Goal: Navigation & Orientation: Understand site structure

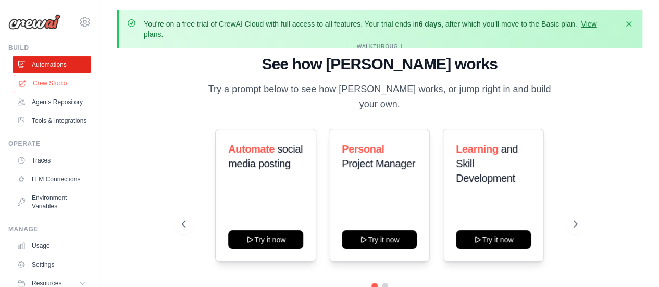
click at [50, 85] on link "Crew Studio" at bounding box center [53, 83] width 79 height 17
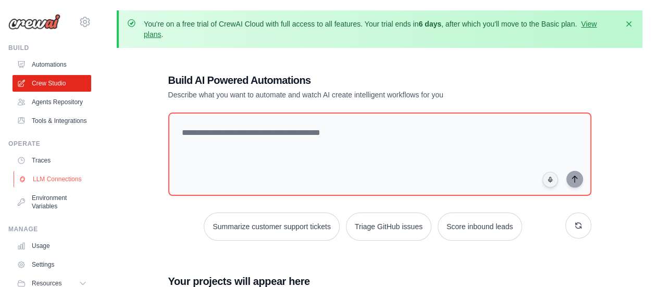
click at [50, 188] on link "LLM Connections" at bounding box center [53, 179] width 79 height 17
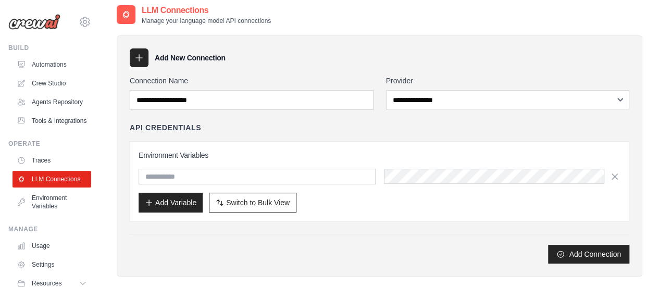
scroll to position [52, 0]
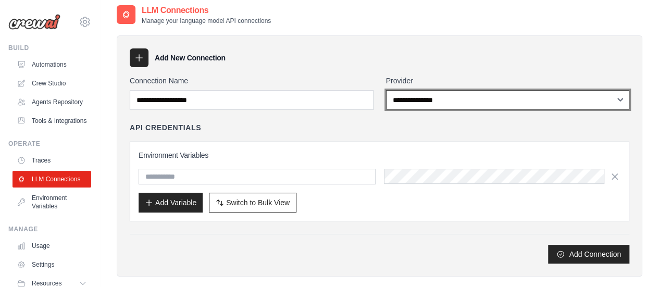
click at [475, 103] on select "**********" at bounding box center [508, 99] width 244 height 19
select select "****"
click at [386, 90] on select "**********" at bounding box center [508, 99] width 244 height 19
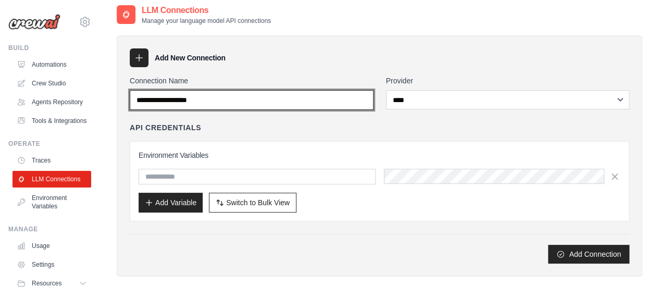
click at [224, 97] on input "Connection Name" at bounding box center [252, 100] width 244 height 20
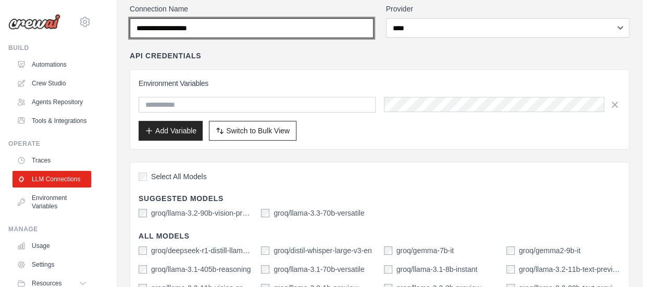
scroll to position [0, 0]
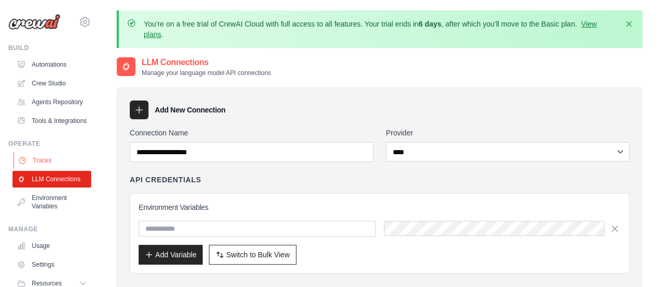
click at [42, 169] on link "Traces" at bounding box center [53, 160] width 79 height 17
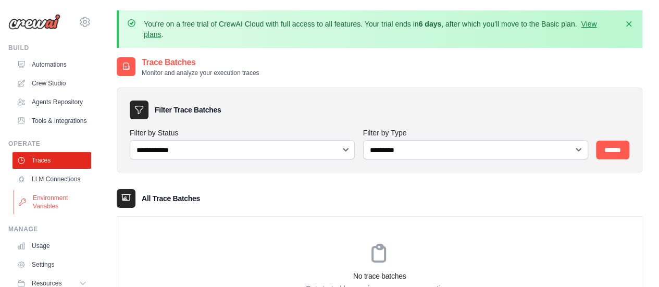
click at [49, 215] on link "Environment Variables" at bounding box center [53, 202] width 79 height 25
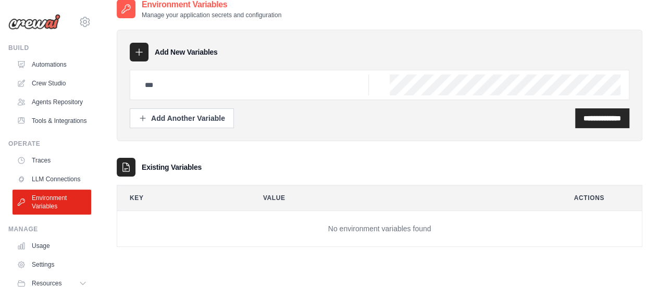
scroll to position [67, 0]
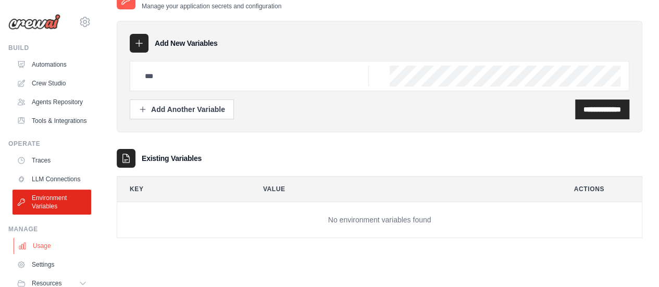
click at [43, 254] on link "Usage" at bounding box center [53, 246] width 79 height 17
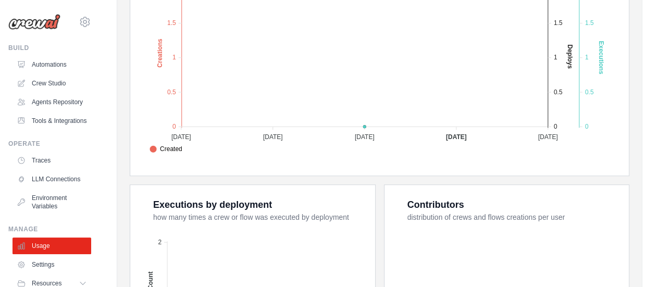
scroll to position [365, 0]
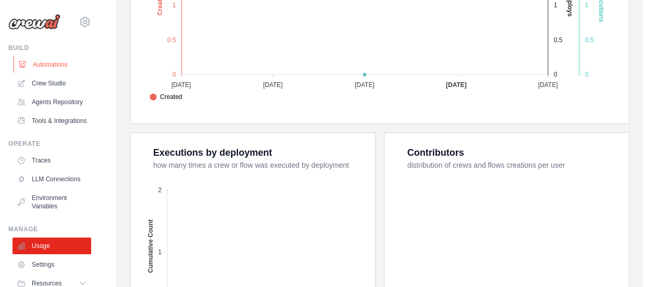
click at [58, 64] on link "Automations" at bounding box center [53, 64] width 79 height 17
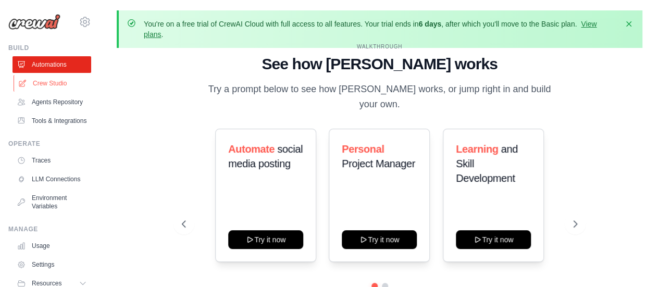
click at [57, 86] on link "Crew Studio" at bounding box center [53, 83] width 79 height 17
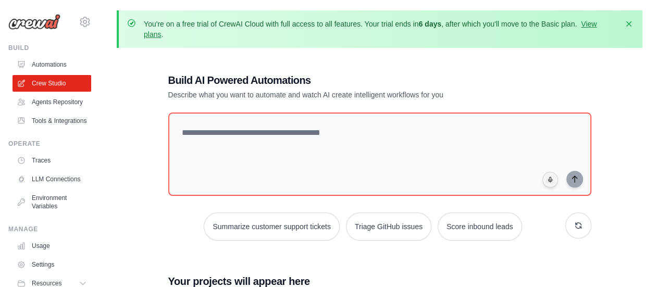
click at [55, 107] on link "Agents Repository" at bounding box center [52, 102] width 79 height 17
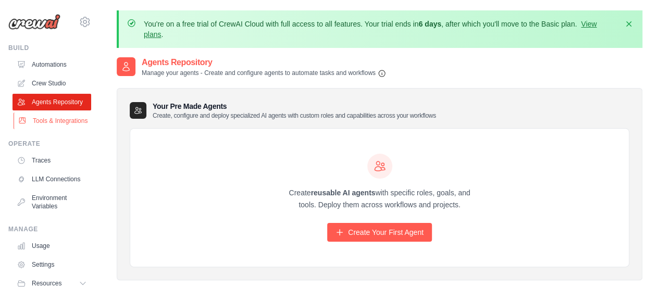
click at [51, 129] on link "Tools & Integrations" at bounding box center [53, 121] width 79 height 17
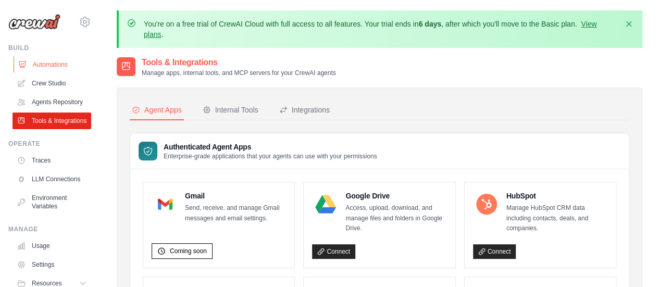
click at [48, 66] on link "Automations" at bounding box center [53, 64] width 79 height 17
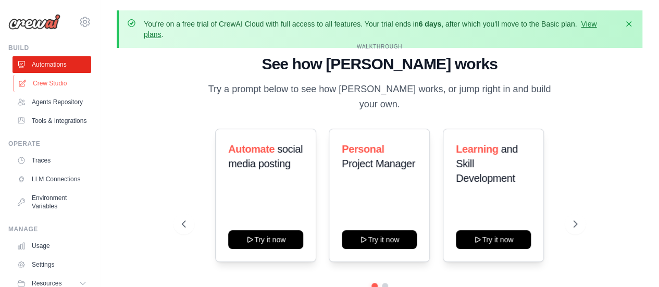
click at [49, 82] on link "Crew Studio" at bounding box center [53, 83] width 79 height 17
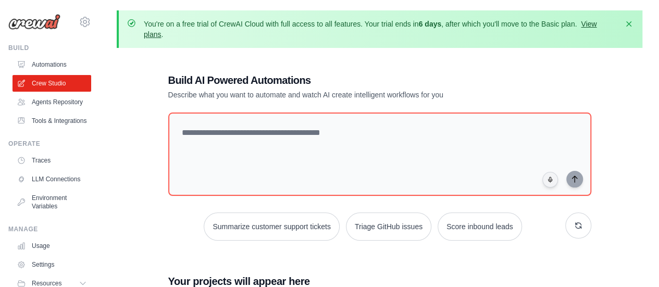
click at [590, 22] on link "View plans" at bounding box center [370, 29] width 453 height 19
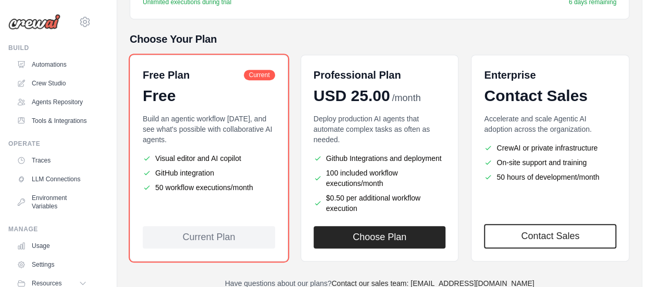
scroll to position [260, 0]
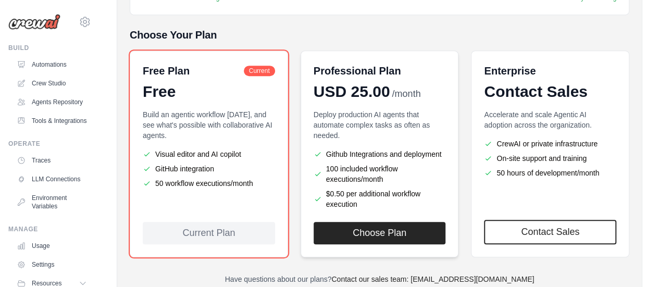
drag, startPoint x: 368, startPoint y: 203, endPoint x: 327, endPoint y: 164, distance: 57.5
click at [327, 164] on ul "Github Integrations and deployment 100 included workflow executions/month $0.50…" at bounding box center [380, 179] width 132 height 60
copy ul "100 included workflow executions/month $0.50 per additional workflow execution"
click at [54, 83] on link "Crew Studio" at bounding box center [53, 83] width 79 height 17
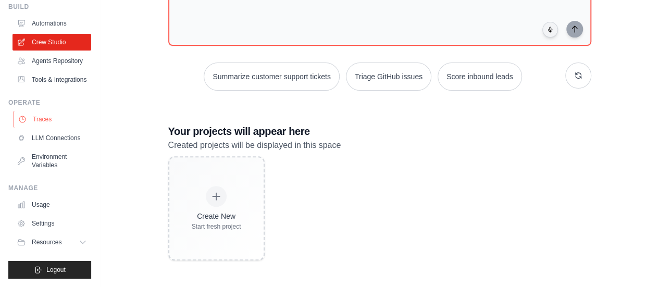
scroll to position [52, 0]
click at [61, 171] on link "Environment Variables" at bounding box center [53, 160] width 79 height 25
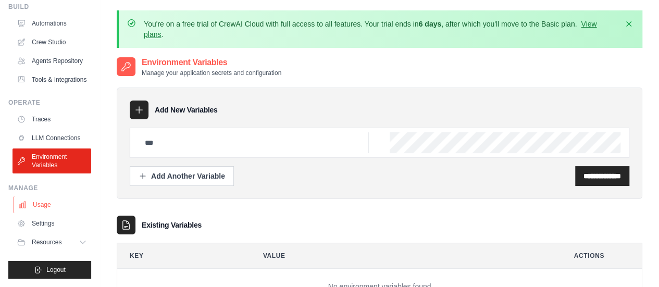
scroll to position [66, 0]
click at [43, 207] on link "Usage" at bounding box center [53, 204] width 79 height 17
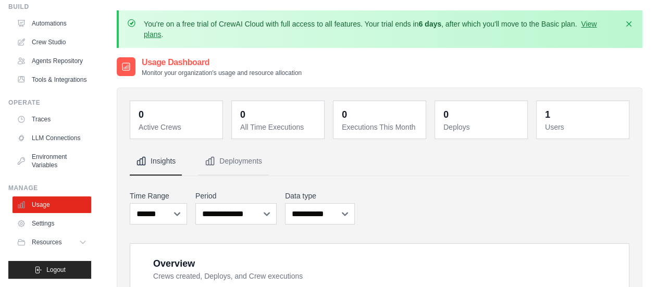
scroll to position [66, 0]
click at [47, 222] on link "Settings" at bounding box center [53, 223] width 79 height 17
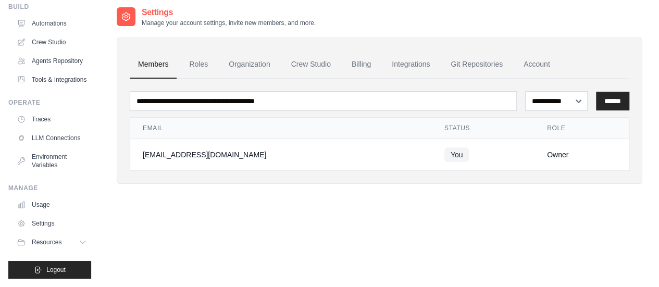
scroll to position [52, 0]
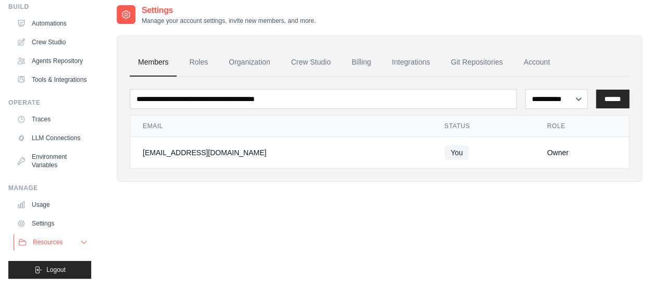
click at [81, 243] on icon at bounding box center [83, 242] width 5 height 3
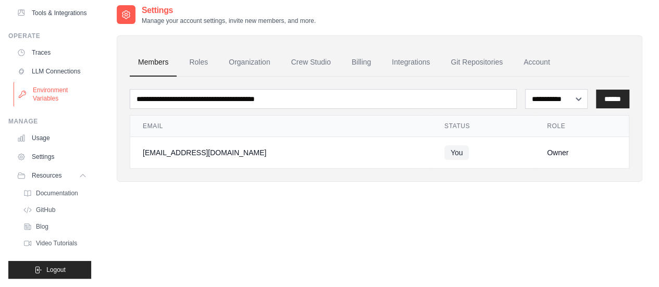
scroll to position [132, 0]
click at [46, 206] on span "GitHub" at bounding box center [46, 210] width 19 height 8
click at [44, 157] on link "Settings" at bounding box center [53, 156] width 79 height 17
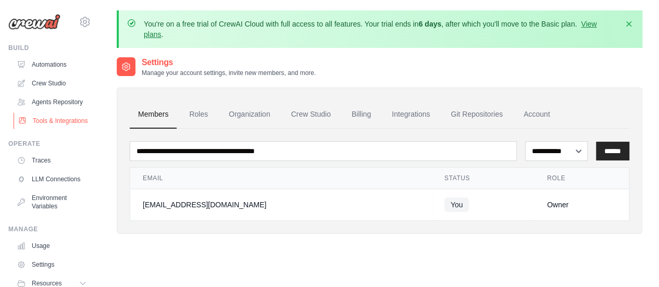
click at [52, 129] on link "Tools & Integrations" at bounding box center [53, 121] width 79 height 17
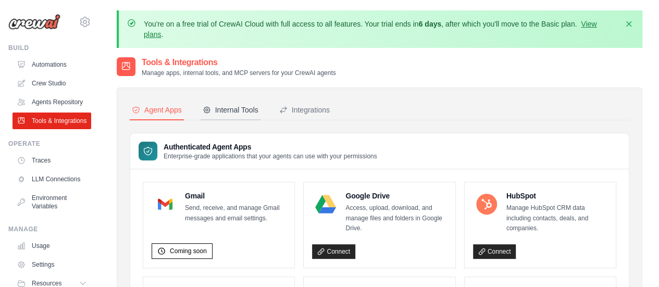
click at [242, 115] on button "Internal Tools" at bounding box center [231, 111] width 60 height 20
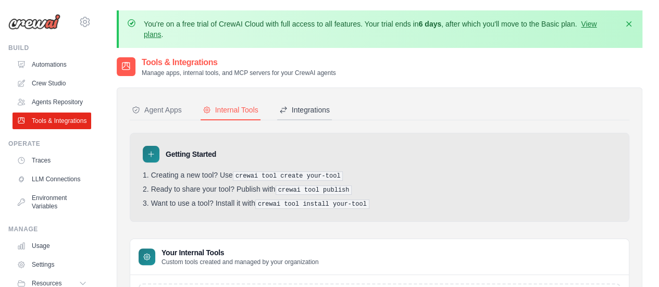
click at [308, 109] on div "Integrations" at bounding box center [304, 110] width 51 height 10
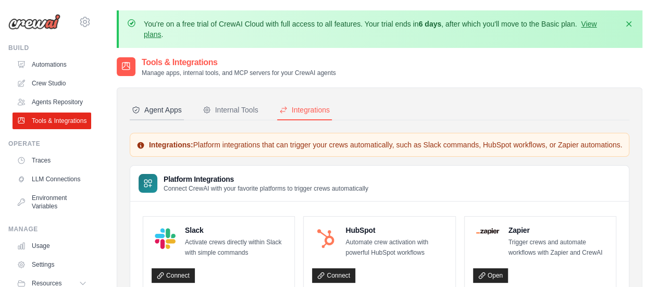
click at [167, 105] on div "Agent Apps" at bounding box center [157, 110] width 50 height 10
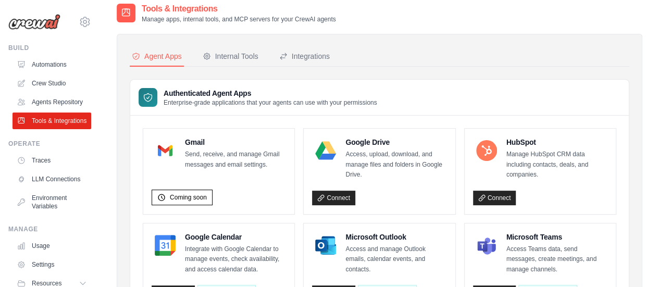
scroll to position [52, 0]
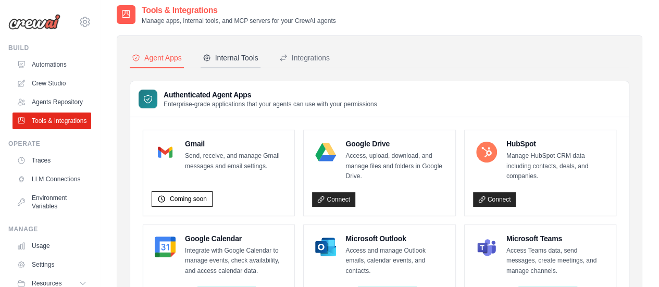
click at [228, 55] on div "Internal Tools" at bounding box center [231, 58] width 56 height 10
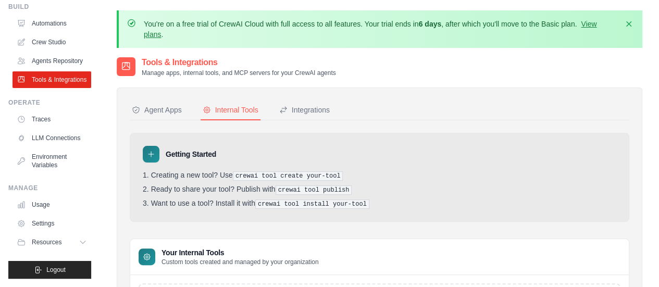
click at [428, 72] on div "Tools & Integrations Manage apps, internal tools, and MCP servers for your Crew…" at bounding box center [380, 66] width 526 height 21
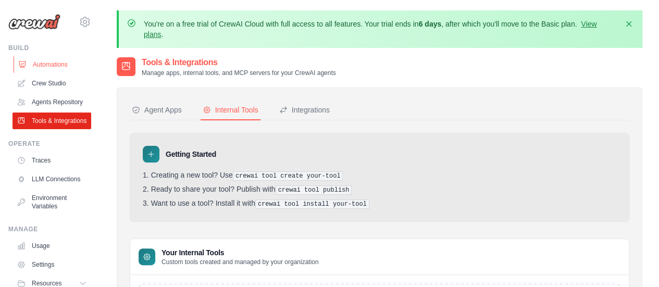
click at [45, 65] on link "Automations" at bounding box center [53, 64] width 79 height 17
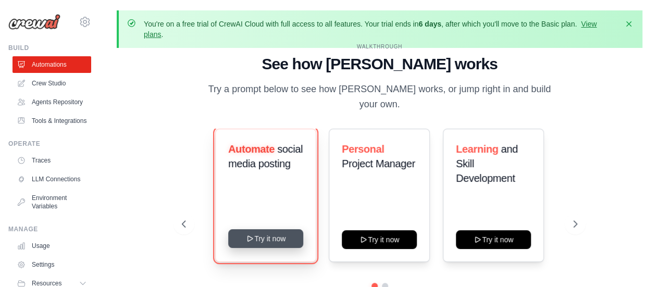
click at [282, 235] on button "Try it now" at bounding box center [265, 238] width 75 height 19
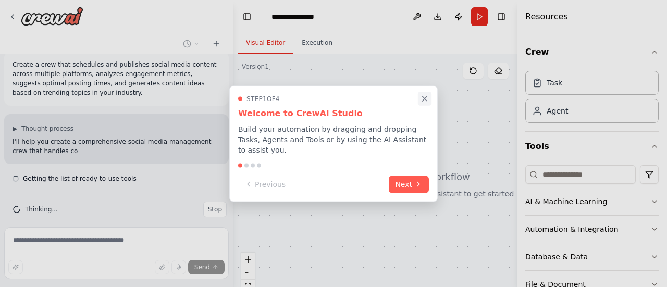
scroll to position [20, 0]
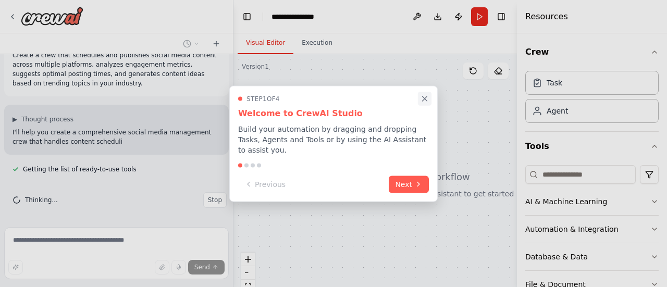
click at [425, 99] on icon "Close walkthrough" at bounding box center [424, 98] width 9 height 9
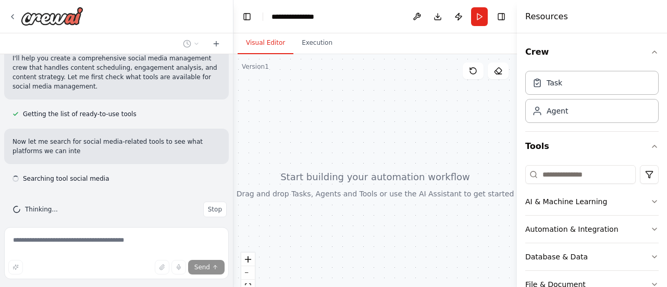
scroll to position [104, 0]
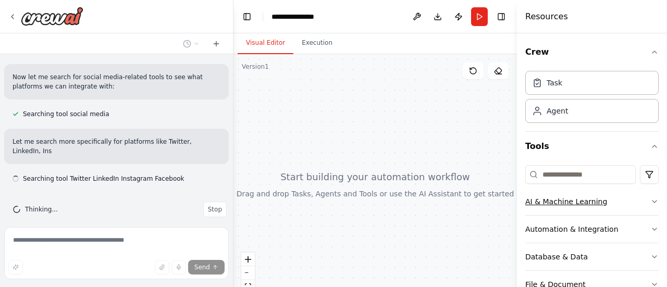
click at [650, 199] on icon "button" at bounding box center [654, 201] width 8 height 8
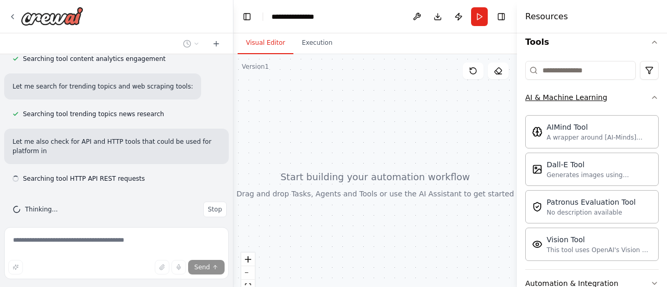
scroll to position [343, 0]
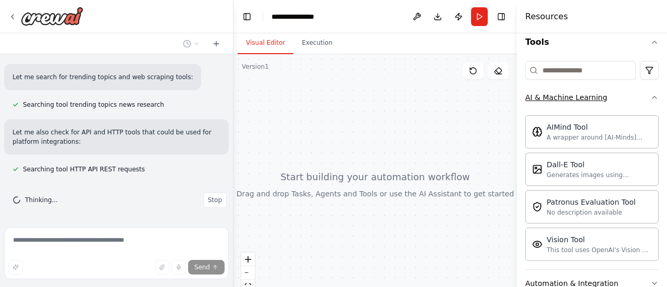
click at [650, 95] on icon "button" at bounding box center [654, 97] width 8 height 8
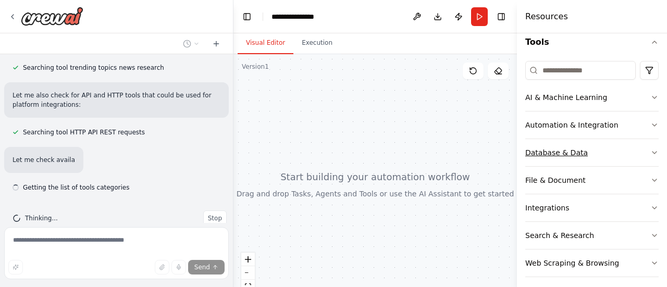
scroll to position [398, 0]
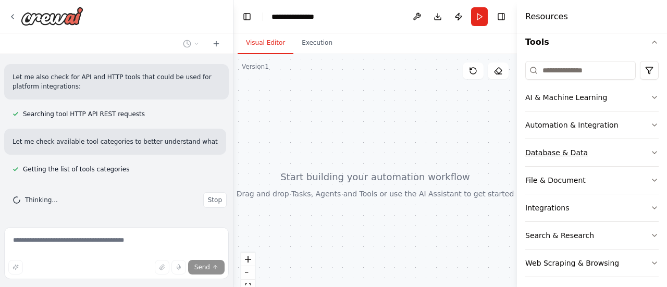
click at [650, 149] on icon "button" at bounding box center [654, 152] width 8 height 8
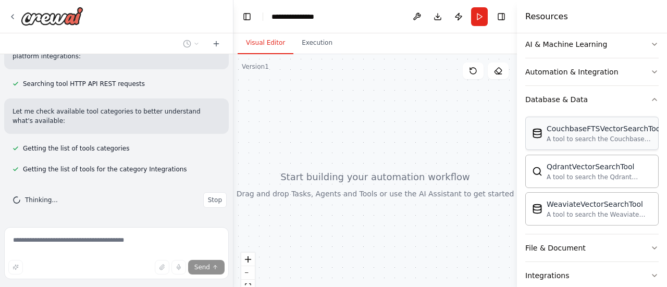
scroll to position [156, 0]
click at [650, 101] on icon "button" at bounding box center [654, 100] width 8 height 8
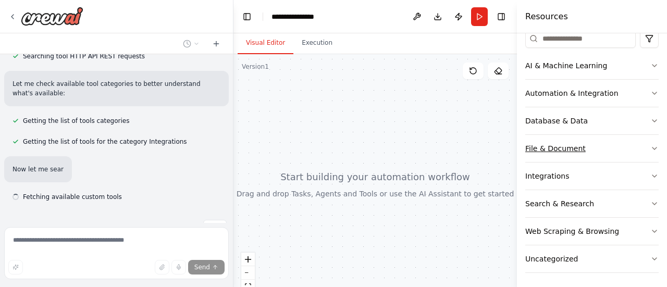
scroll to position [484, 0]
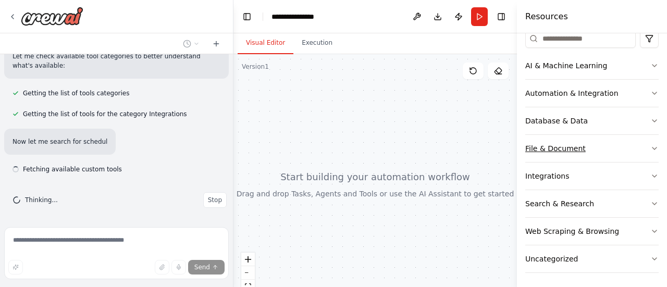
click at [650, 144] on icon "button" at bounding box center [654, 148] width 8 height 8
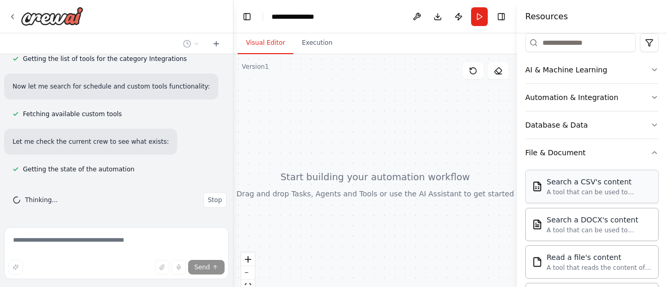
scroll to position [129, 0]
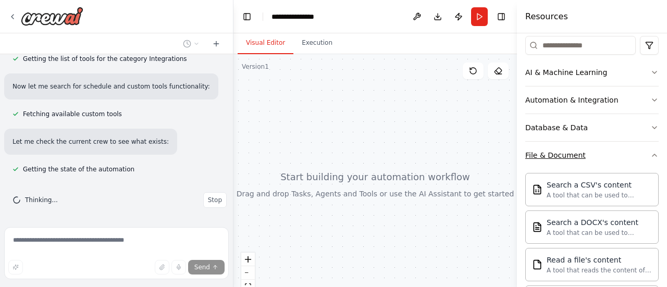
click at [650, 155] on icon "button" at bounding box center [654, 155] width 8 height 8
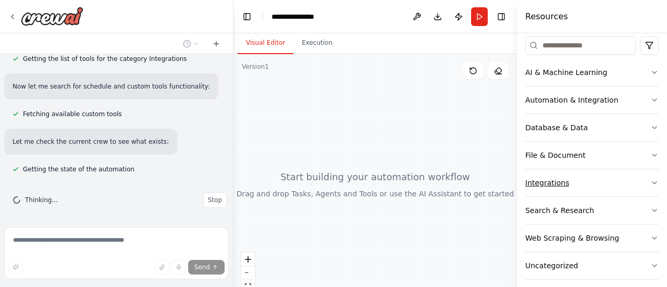
click at [650, 181] on icon "button" at bounding box center [654, 183] width 8 height 8
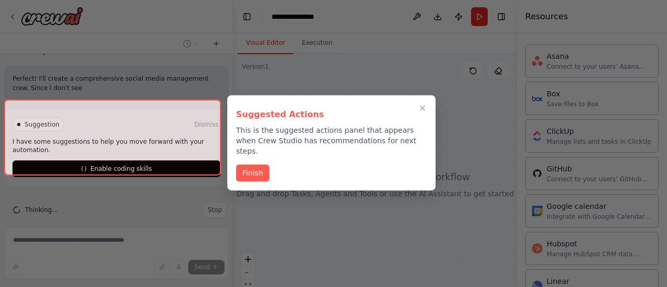
scroll to position [667, 0]
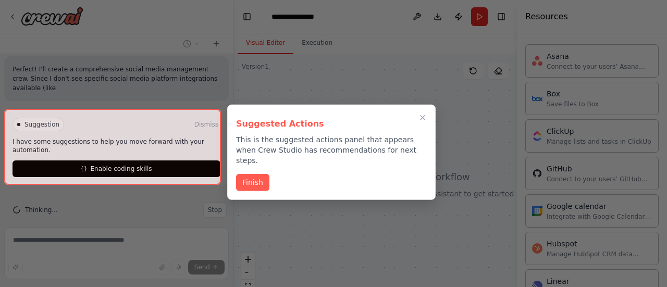
click at [423, 105] on div "Suggested Actions This is the suggested actions panel that appears when Crew St…" at bounding box center [331, 152] width 208 height 95
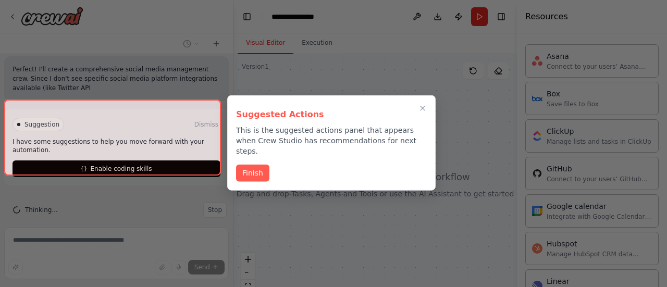
scroll to position [676, 0]
click at [424, 107] on div "Suggested Actions This is the suggested actions panel that appears when Crew St…" at bounding box center [331, 142] width 208 height 95
click at [424, 107] on icon "Close walkthrough" at bounding box center [422, 108] width 5 height 5
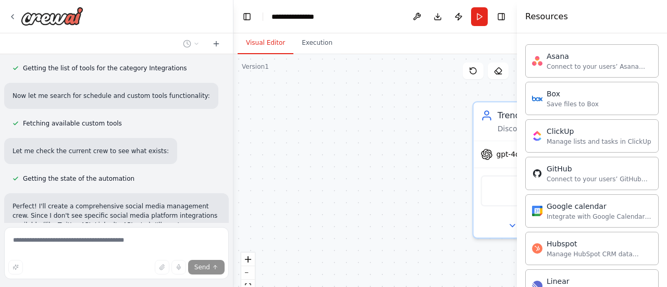
scroll to position [0, 0]
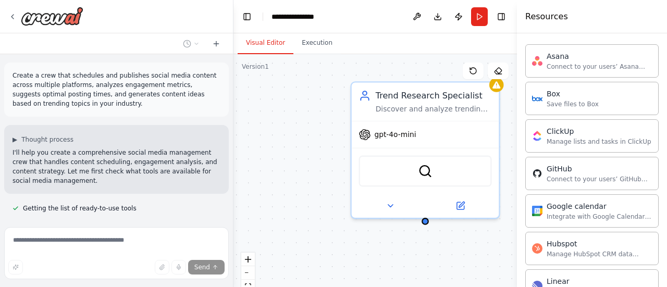
drag, startPoint x: 407, startPoint y: 192, endPoint x: 281, endPoint y: 175, distance: 127.2
click at [281, 175] on div "Trend Research Specialist Discover and analyze trending topics, industry news, …" at bounding box center [374, 184] width 283 height 260
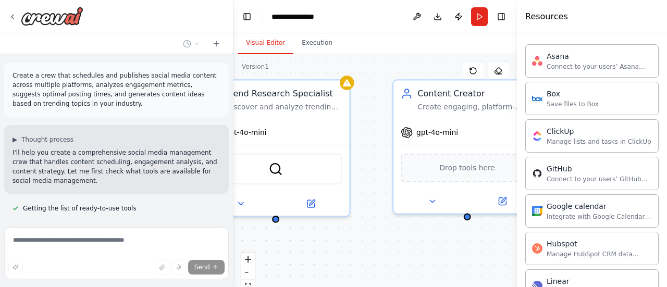
drag, startPoint x: 310, startPoint y: 190, endPoint x: 169, endPoint y: 181, distance: 141.4
click at [169, 181] on div "Create a crew that schedules and publishes social media content across multiple…" at bounding box center [333, 143] width 667 height 287
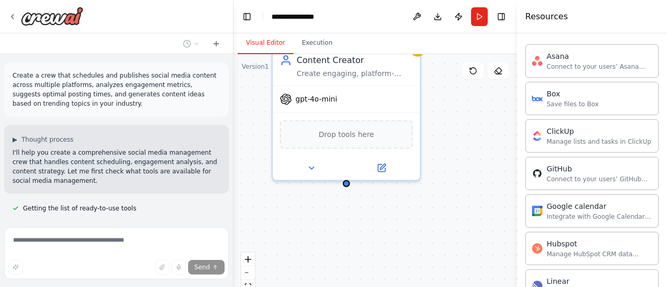
drag, startPoint x: 407, startPoint y: 259, endPoint x: 269, endPoint y: 224, distance: 142.9
click at [269, 224] on div "Trend Research Specialist Discover and analyze trending topics, industry news, …" at bounding box center [374, 184] width 283 height 260
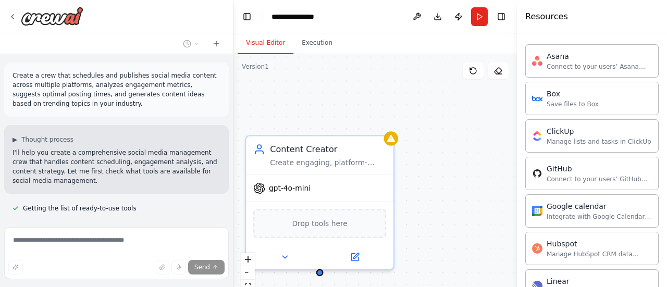
drag, startPoint x: 486, startPoint y: 186, endPoint x: 478, endPoint y: 267, distance: 81.2
click at [478, 267] on div "Trend Research Specialist Discover and analyze trending topics, industry news, …" at bounding box center [374, 184] width 283 height 260
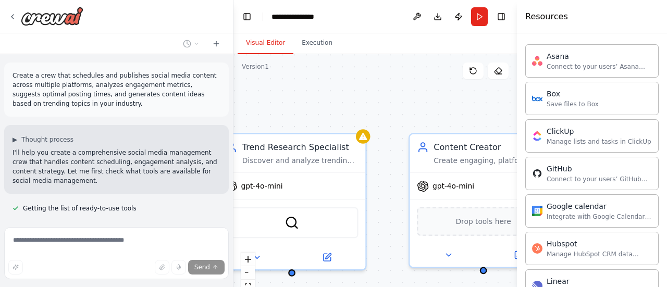
drag, startPoint x: 313, startPoint y: 103, endPoint x: 447, endPoint y: 93, distance: 134.7
click at [447, 93] on div "Trend Research Specialist Discover and analyze trending topics, industry news, …" at bounding box center [374, 184] width 283 height 260
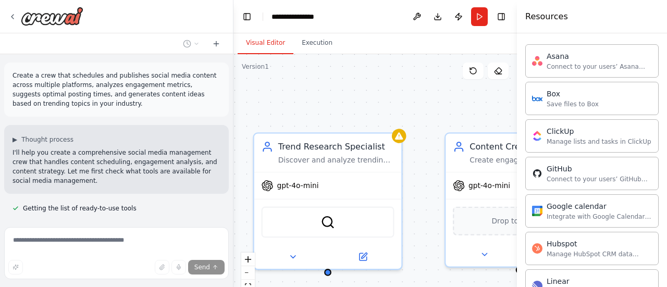
drag, startPoint x: 351, startPoint y: 96, endPoint x: 387, endPoint y: 96, distance: 35.9
click at [387, 96] on div "Trend Research Specialist Discover and analyze trending topics, industry news, …" at bounding box center [374, 184] width 283 height 260
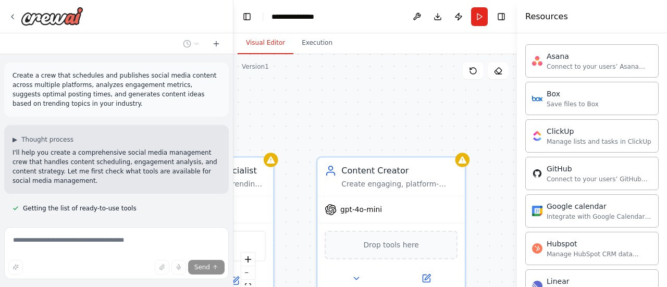
drag, startPoint x: 481, startPoint y: 103, endPoint x: 352, endPoint y: 127, distance: 131.4
click at [352, 127] on div "Trend Research Specialist Discover and analyze trending topics, industry news, …" at bounding box center [374, 184] width 283 height 260
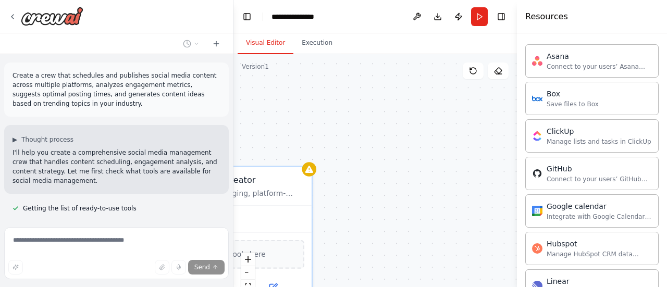
drag, startPoint x: 453, startPoint y: 113, endPoint x: 297, endPoint y: 122, distance: 156.0
click at [300, 122] on div "Trend Research Specialist Discover and analyze trending topics, industry news, …" at bounding box center [374, 184] width 283 height 260
drag, startPoint x: 454, startPoint y: 120, endPoint x: 296, endPoint y: 109, distance: 158.2
click at [301, 109] on div "Trend Research Specialist Discover and analyze trending topics, industry news, …" at bounding box center [374, 184] width 283 height 260
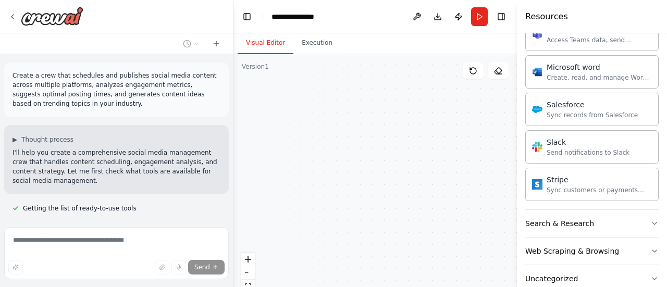
scroll to position [739, 0]
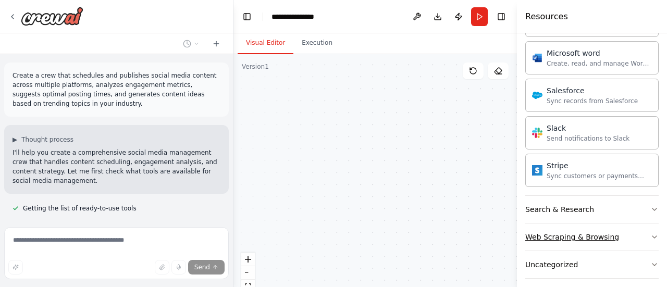
click at [650, 233] on icon "button" at bounding box center [654, 237] width 8 height 8
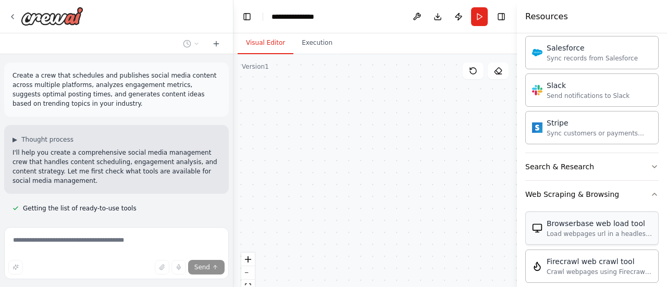
scroll to position [791, 0]
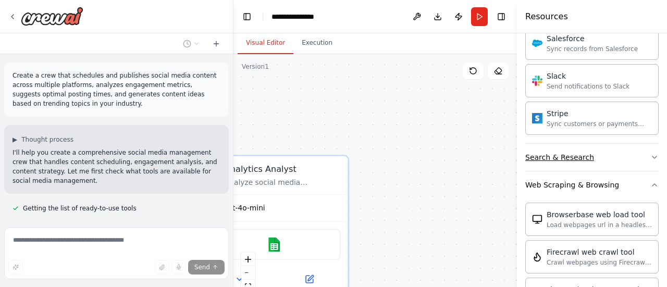
click at [650, 153] on icon "button" at bounding box center [654, 157] width 8 height 8
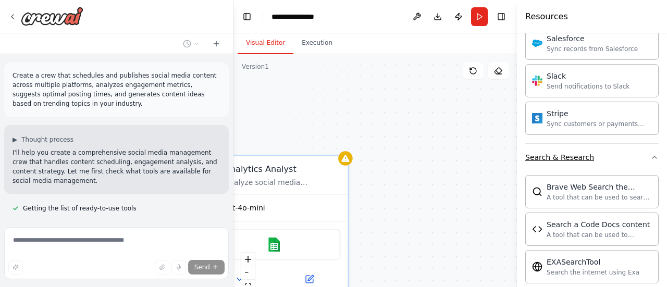
click at [652, 156] on icon "button" at bounding box center [654, 157] width 4 height 2
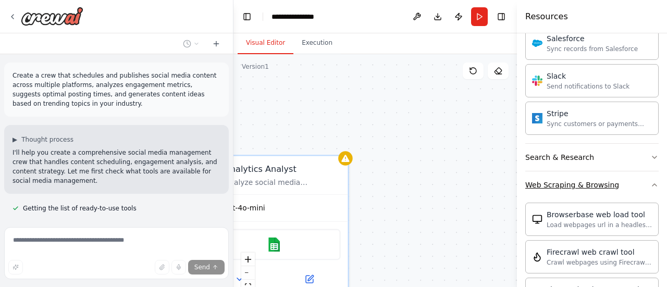
click at [652, 184] on icon "button" at bounding box center [654, 185] width 4 height 2
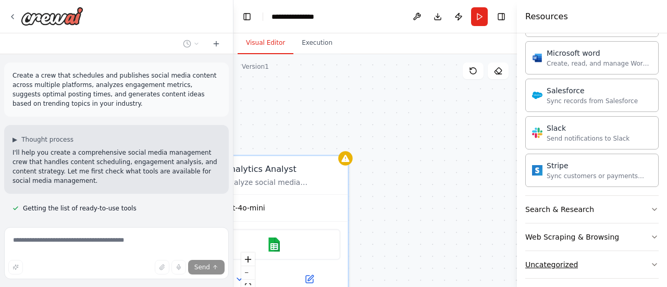
click at [650, 260] on icon "button" at bounding box center [654, 264] width 8 height 8
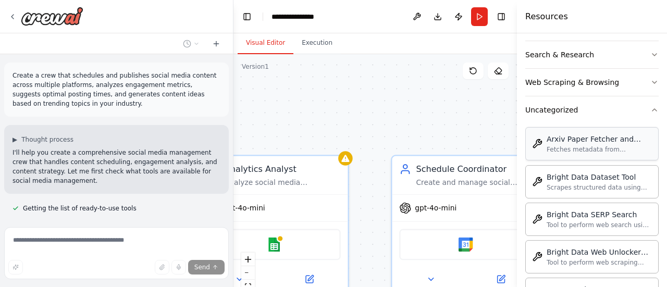
scroll to position [895, 0]
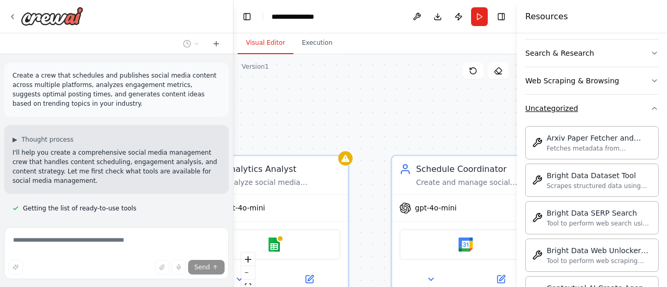
click at [650, 104] on icon "button" at bounding box center [654, 108] width 8 height 8
